Goal: Task Accomplishment & Management: Manage account settings

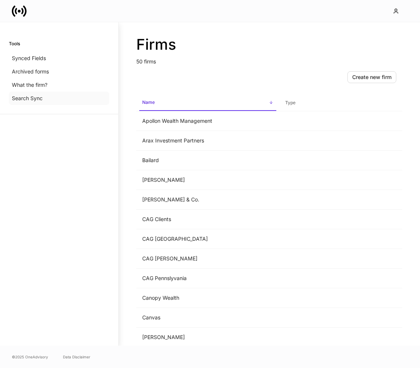
click at [67, 99] on div "Search Sync" at bounding box center [59, 98] width 100 height 13
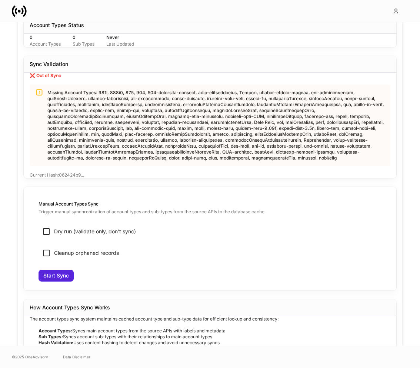
scroll to position [400, 0]
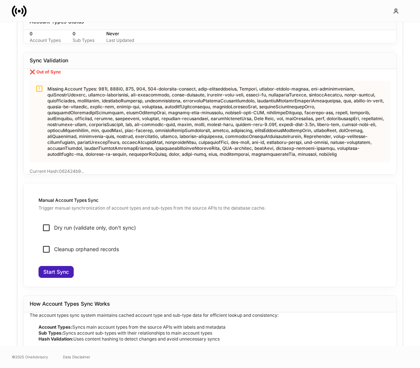
click at [55, 271] on div "Start Sync" at bounding box center [56, 271] width 26 height 5
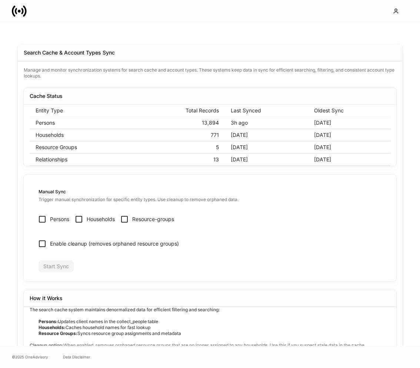
scroll to position [0, 0]
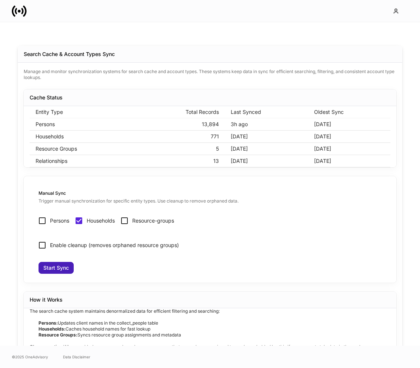
click at [55, 265] on div "Start Sync" at bounding box center [56, 267] width 26 height 5
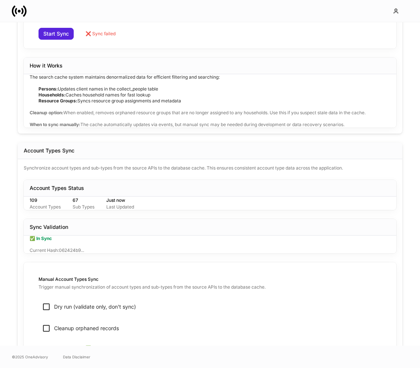
scroll to position [377, 0]
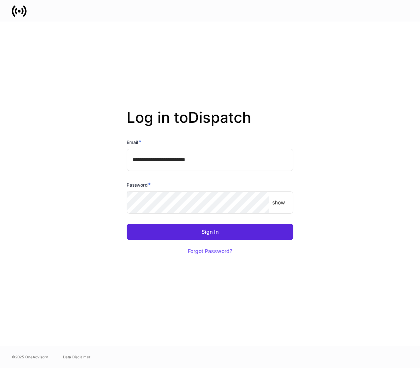
click at [208, 163] on input "**********" at bounding box center [210, 160] width 167 height 22
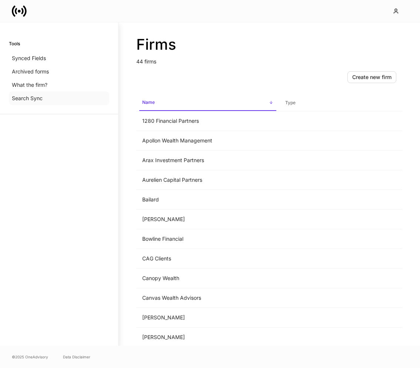
click at [49, 98] on div "Search Sync" at bounding box center [59, 98] width 100 height 13
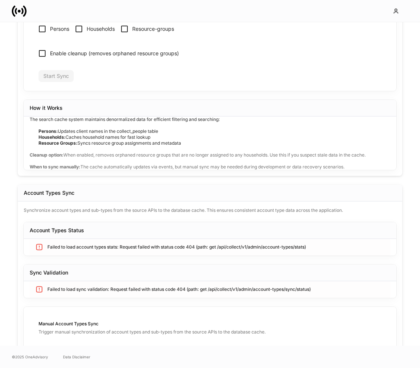
scroll to position [377, 0]
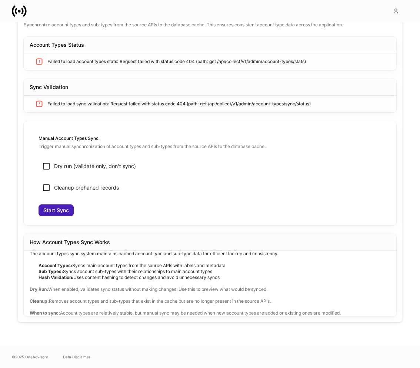
click at [61, 205] on button "Start Sync" at bounding box center [56, 210] width 35 height 12
click at [68, 209] on div "Start Sync" at bounding box center [56, 210] width 26 height 5
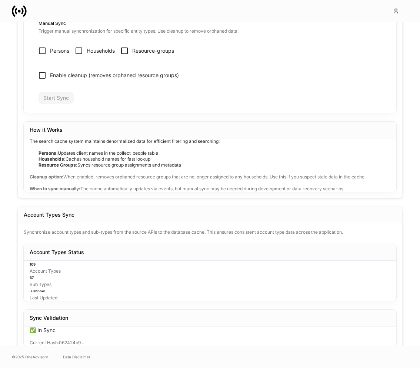
scroll to position [0, 0]
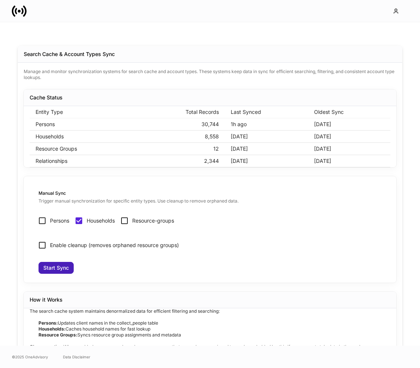
click at [65, 270] on div "Start Sync" at bounding box center [56, 267] width 26 height 5
click at [70, 264] on button "Start Sync" at bounding box center [56, 268] width 35 height 12
click at [65, 265] on div "Start Sync" at bounding box center [56, 267] width 26 height 5
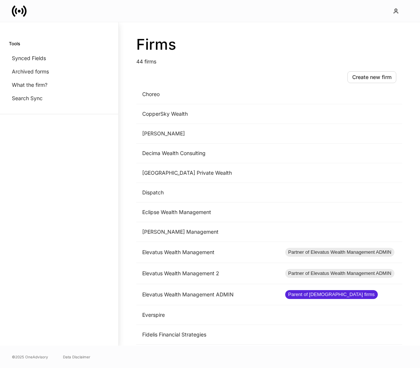
scroll to position [257, 0]
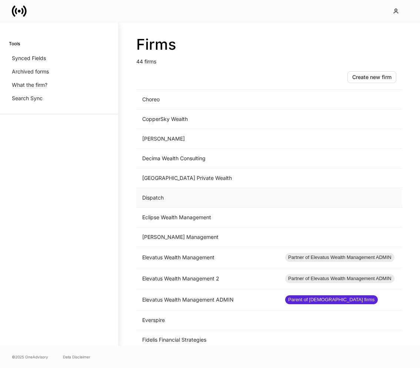
click at [201, 203] on td "Dispatch" at bounding box center [207, 198] width 143 height 20
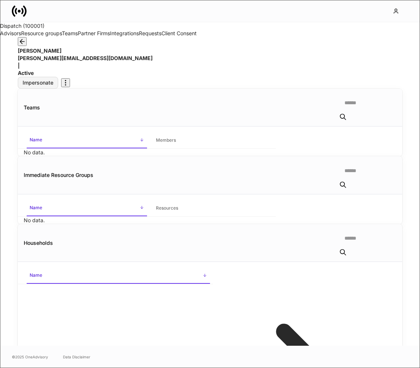
click at [53, 80] on div "Impersonate" at bounding box center [38, 82] width 31 height 5
click at [27, 46] on button "button" at bounding box center [22, 41] width 9 height 9
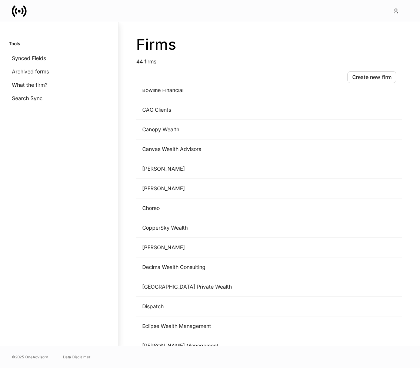
scroll to position [152, 0]
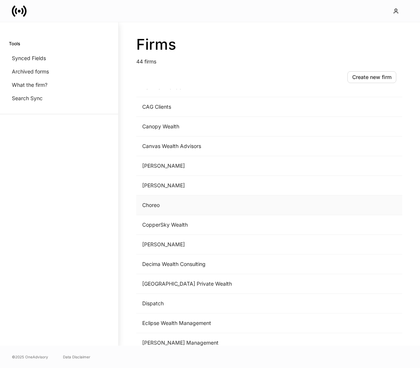
click at [178, 204] on td "Choreo" at bounding box center [207, 205] width 143 height 20
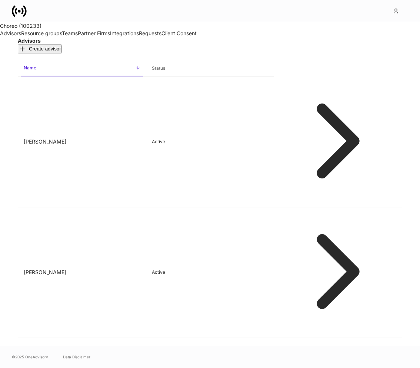
scroll to position [46, 0]
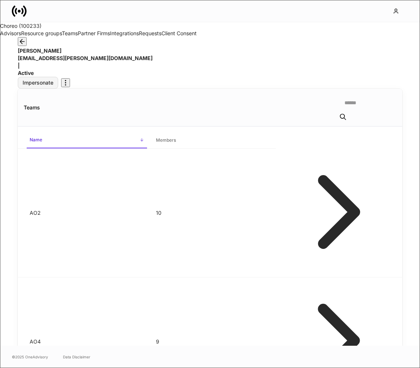
click at [58, 77] on button "Impersonate" at bounding box center [38, 83] width 40 height 12
click at [24, 44] on icon "button" at bounding box center [22, 41] width 4 height 4
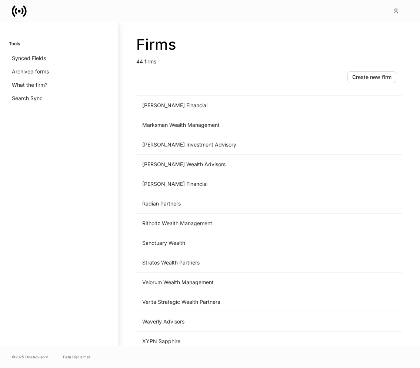
scroll to position [634, 0]
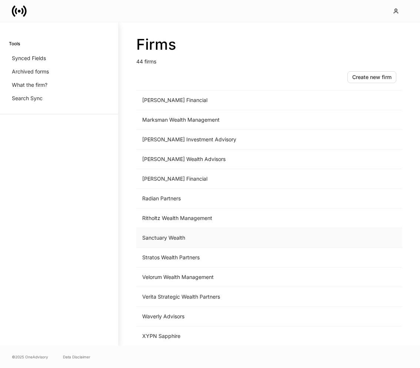
click at [183, 238] on td "Sanctuary Wealth" at bounding box center [207, 238] width 143 height 20
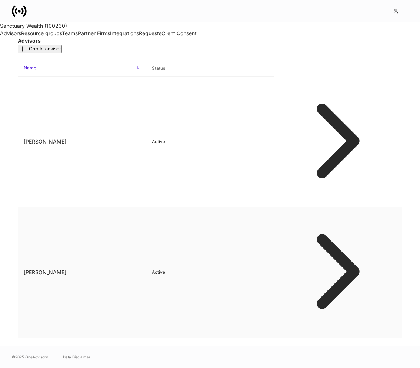
click at [146, 207] on td "[PERSON_NAME]" at bounding box center [82, 272] width 128 height 131
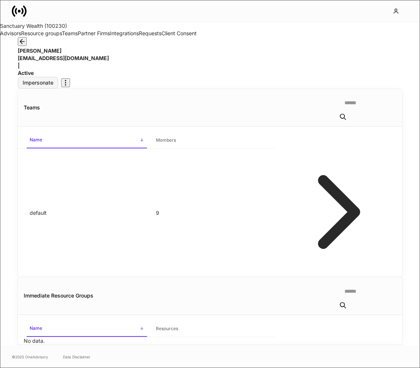
click at [58, 77] on button "Impersonate" at bounding box center [38, 83] width 40 height 12
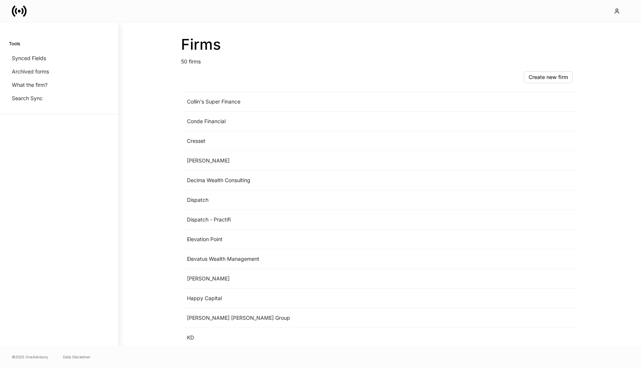
scroll to position [315, 0]
click at [230, 197] on td "Dispatch" at bounding box center [318, 199] width 274 height 20
